Goal: Information Seeking & Learning: Learn about a topic

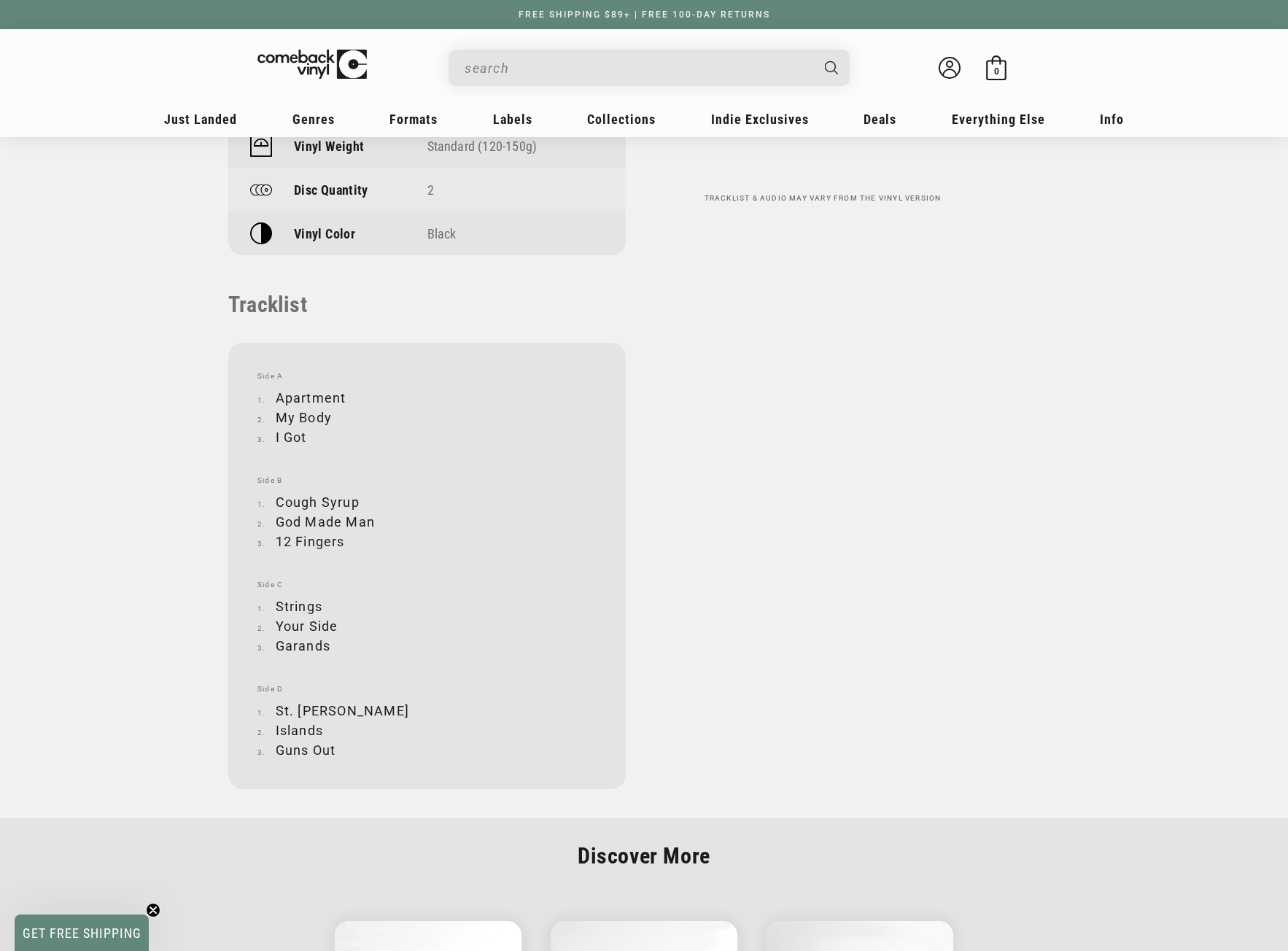
scroll to position [1312, 0]
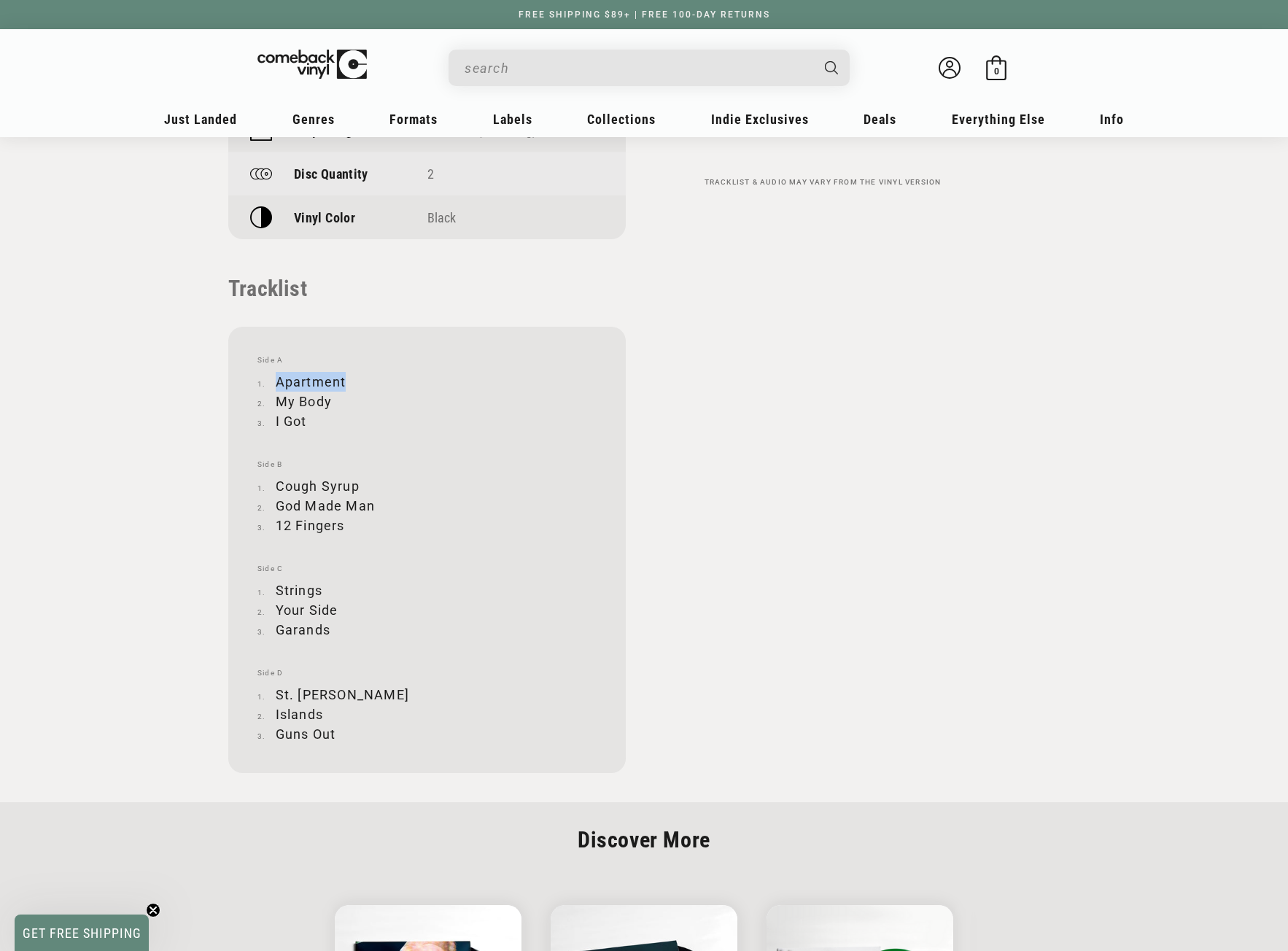
drag, startPoint x: 278, startPoint y: 379, endPoint x: 343, endPoint y: 379, distance: 65.0
click at [343, 379] on li "Apartment" at bounding box center [427, 381] width 339 height 20
copy li "Apartment"
drag, startPoint x: 277, startPoint y: 503, endPoint x: 372, endPoint y: 506, distance: 95.0
click at [372, 506] on li "God Made Man" at bounding box center [427, 505] width 339 height 20
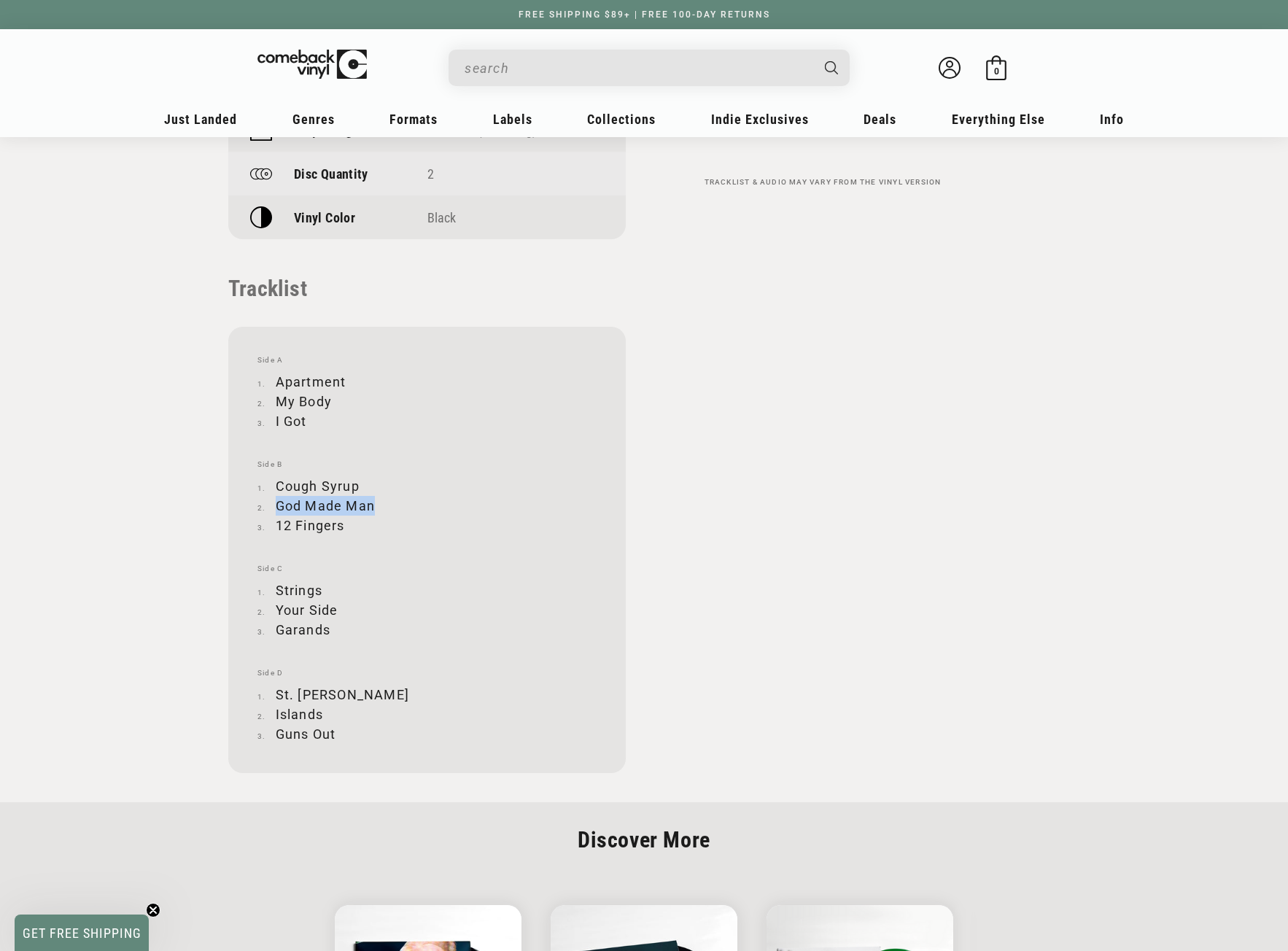
copy li "God Made Man"
drag, startPoint x: 278, startPoint y: 521, endPoint x: 344, endPoint y: 520, distance: 66.0
click at [344, 520] on li "12 Fingers" at bounding box center [427, 525] width 339 height 20
copy li "12 Fingers"
drag, startPoint x: 278, startPoint y: 589, endPoint x: 320, endPoint y: 584, distance: 42.3
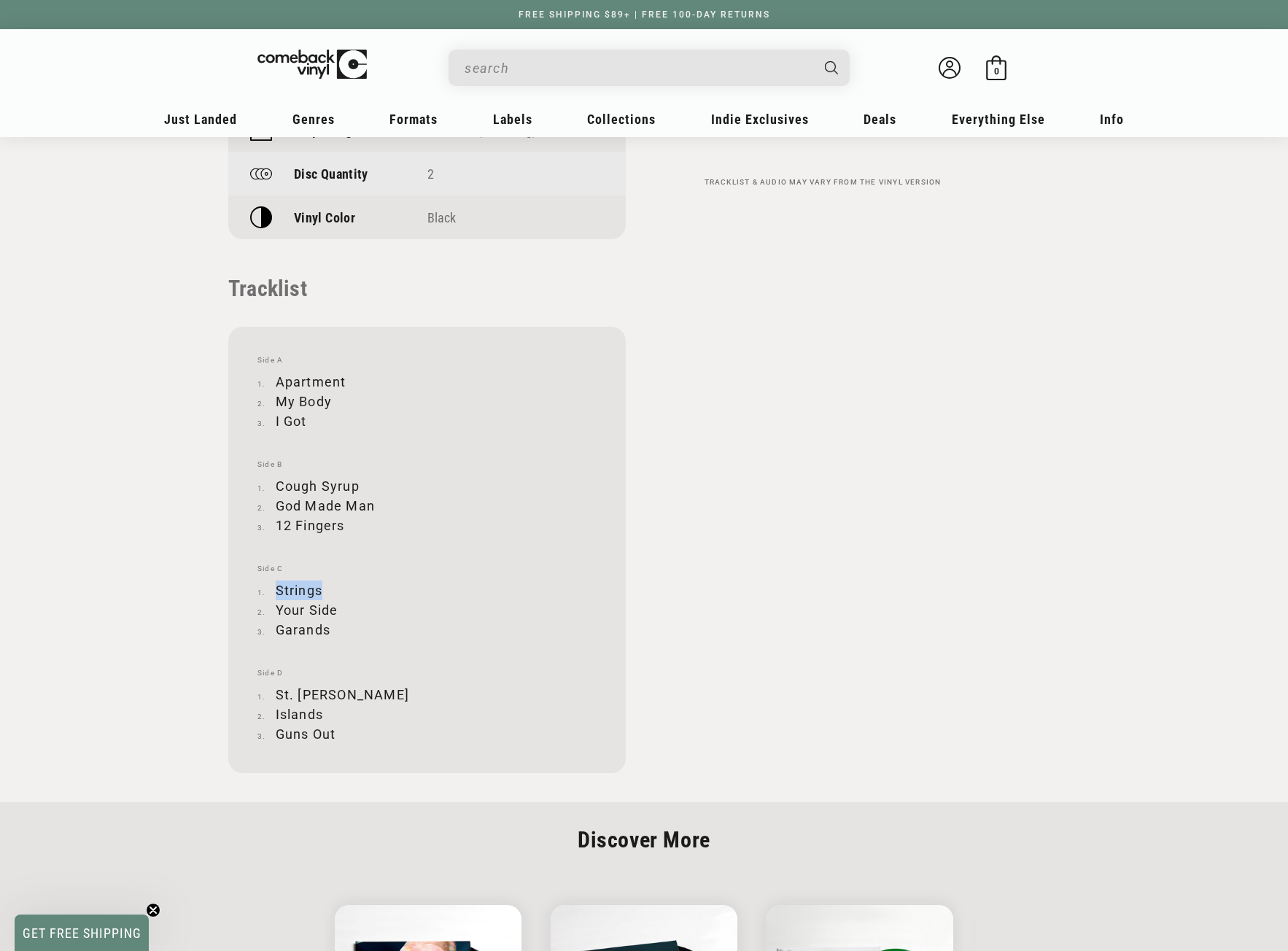
click at [320, 584] on li "Strings" at bounding box center [427, 590] width 339 height 20
copy li "Strings"
drag, startPoint x: 278, startPoint y: 610, endPoint x: 338, endPoint y: 605, distance: 60.2
click at [338, 605] on li "Your Side" at bounding box center [427, 609] width 339 height 20
copy li "Your Side"
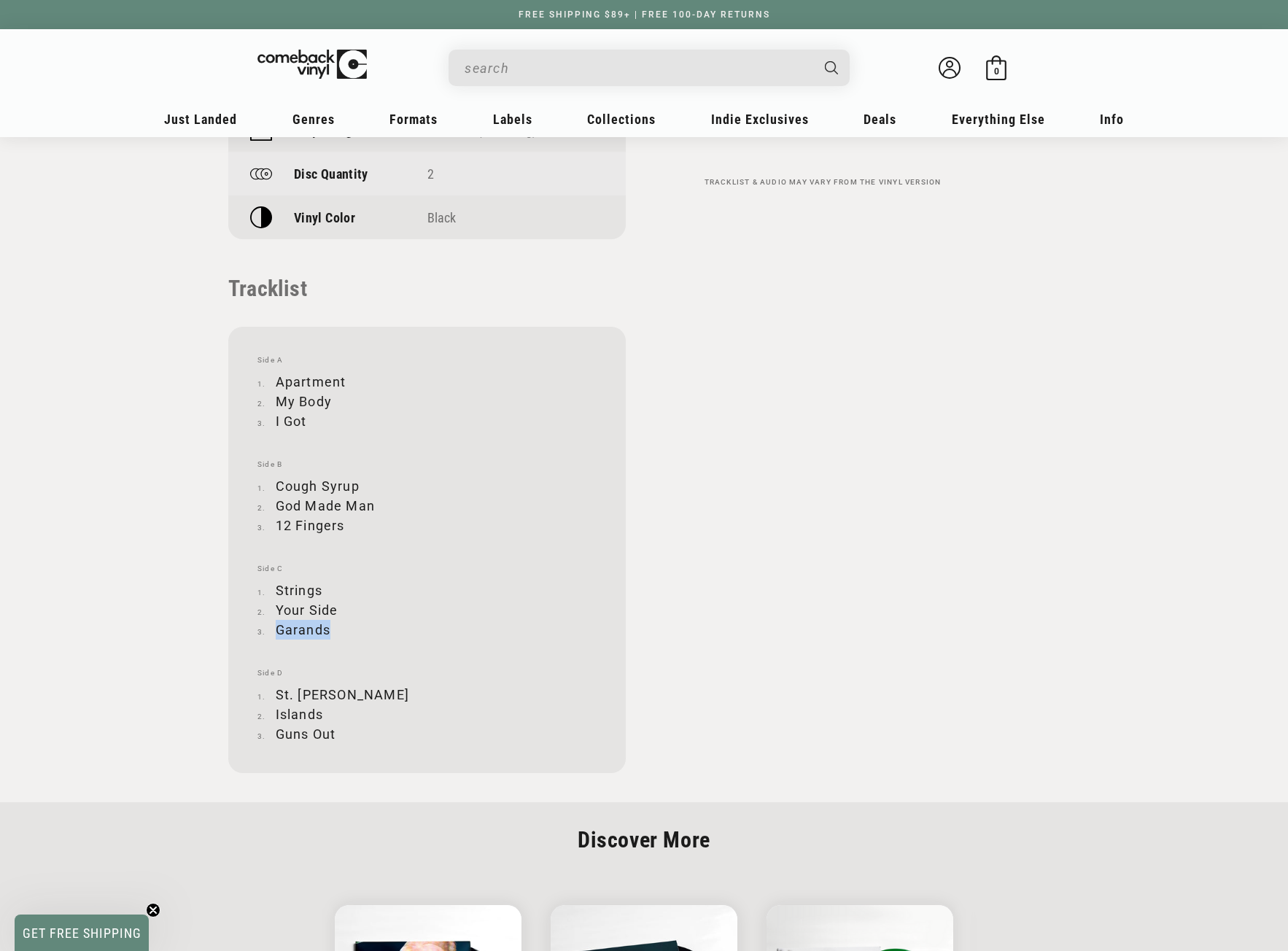
drag, startPoint x: 279, startPoint y: 630, endPoint x: 328, endPoint y: 631, distance: 49.0
click at [328, 631] on li "Garands" at bounding box center [427, 629] width 339 height 20
copy li "Garands"
drag, startPoint x: 278, startPoint y: 694, endPoint x: 343, endPoint y: 691, distance: 65.1
click at [343, 691] on li "St. [PERSON_NAME]" at bounding box center [427, 694] width 339 height 20
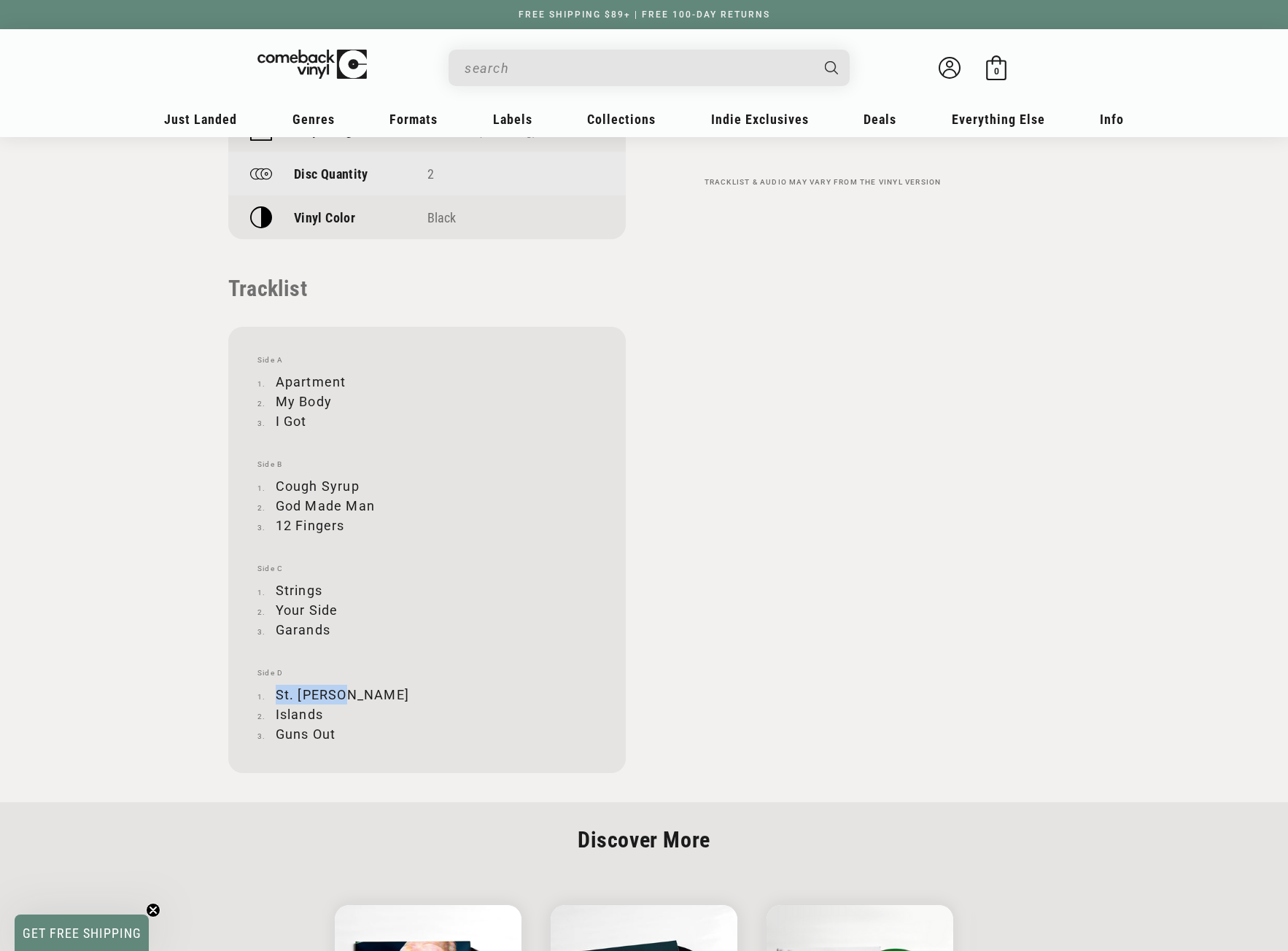
copy li "St. [PERSON_NAME]"
drag, startPoint x: 275, startPoint y: 713, endPoint x: 320, endPoint y: 712, distance: 45.0
click at [320, 712] on li "Islands" at bounding box center [427, 713] width 339 height 20
copy li "Islands"
drag, startPoint x: 277, startPoint y: 735, endPoint x: 335, endPoint y: 729, distance: 58.3
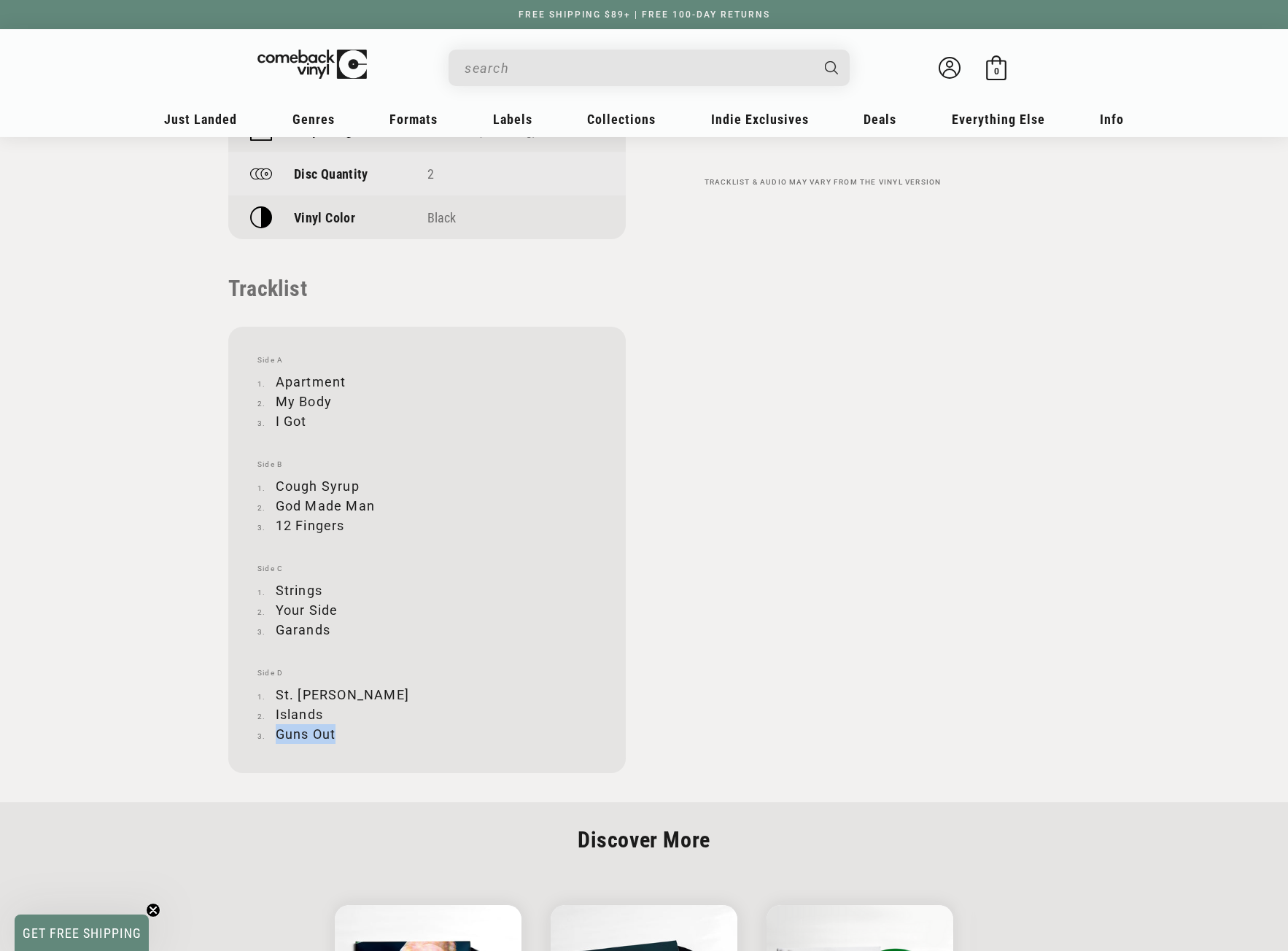
click at [335, 729] on li "Guns Out" at bounding box center [427, 733] width 339 height 20
copy li "Guns Out"
